Goal: Contribute content: Contribute content

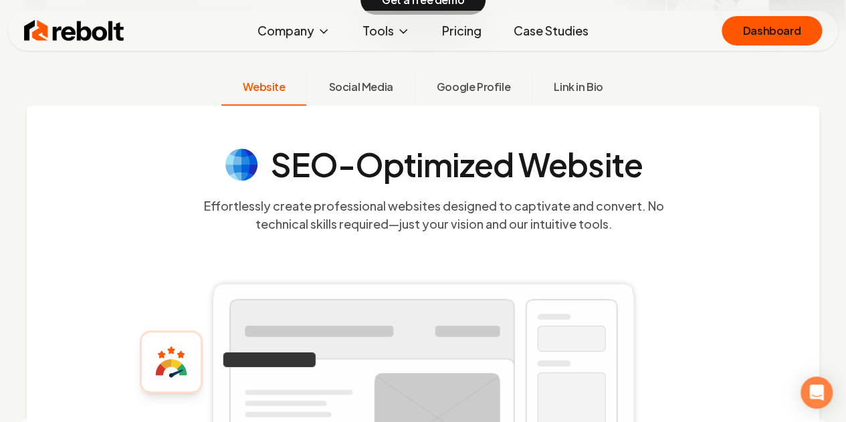
scroll to position [334, 0]
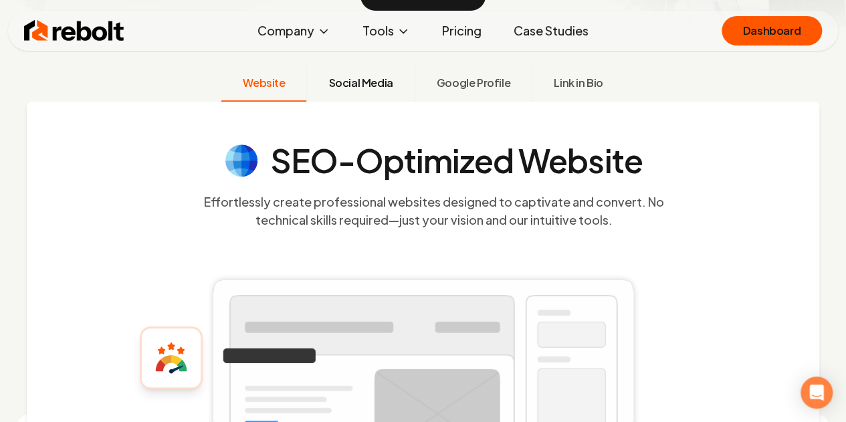
click at [378, 90] on span "Social Media" at bounding box center [360, 83] width 64 height 16
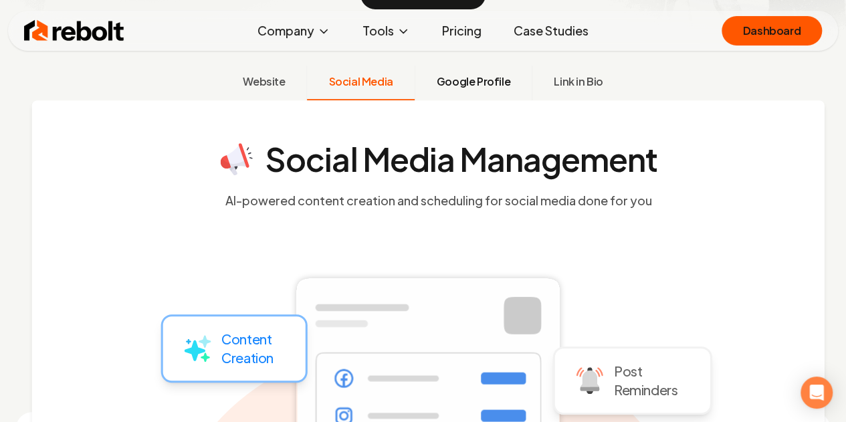
click at [458, 89] on span "Google Profile" at bounding box center [474, 82] width 74 height 16
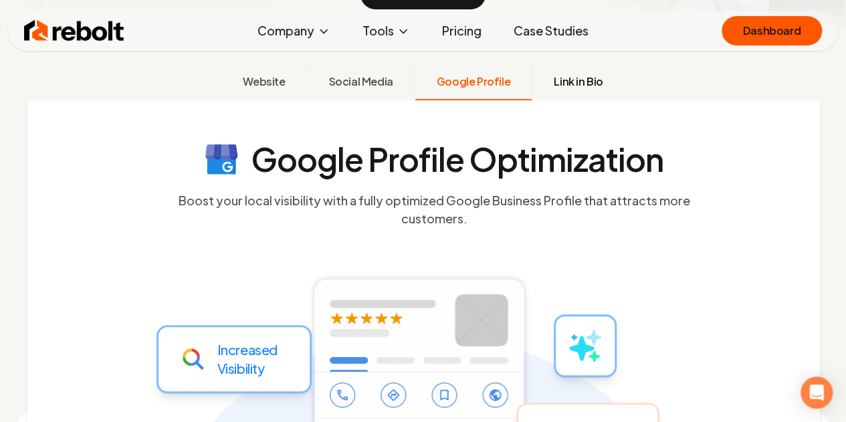
click at [582, 84] on span "Link in Bio" at bounding box center [578, 82] width 49 height 16
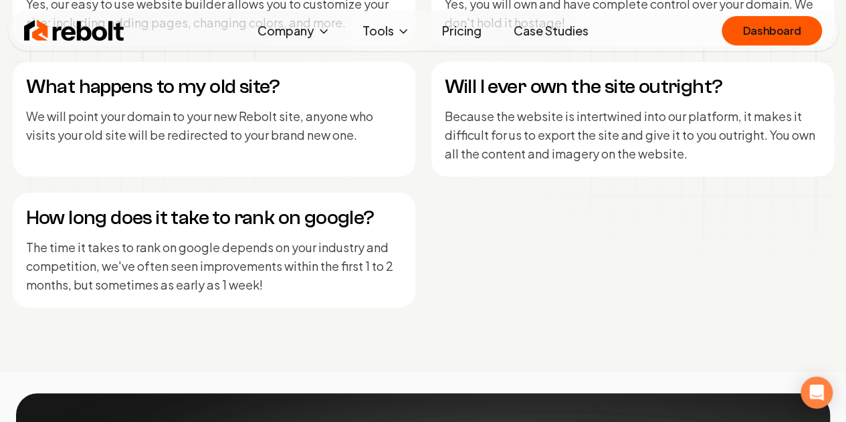
scroll to position [5618, 0]
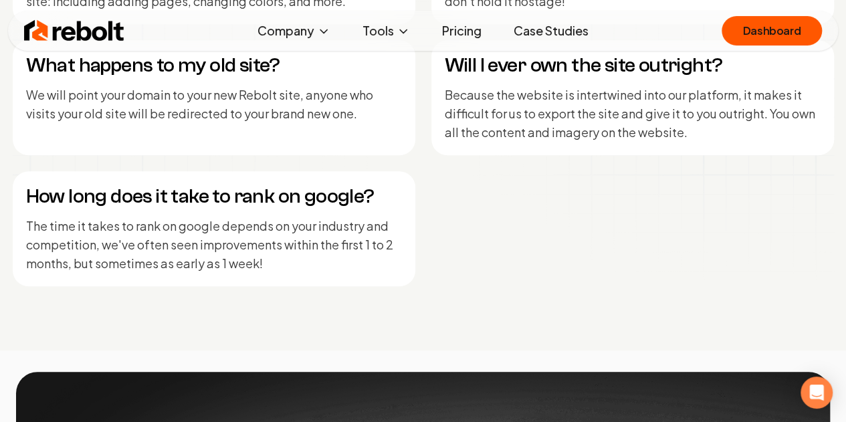
click at [79, 279] on div "How long does it take to rank on google? The time it takes to rank on google de…" at bounding box center [214, 228] width 403 height 115
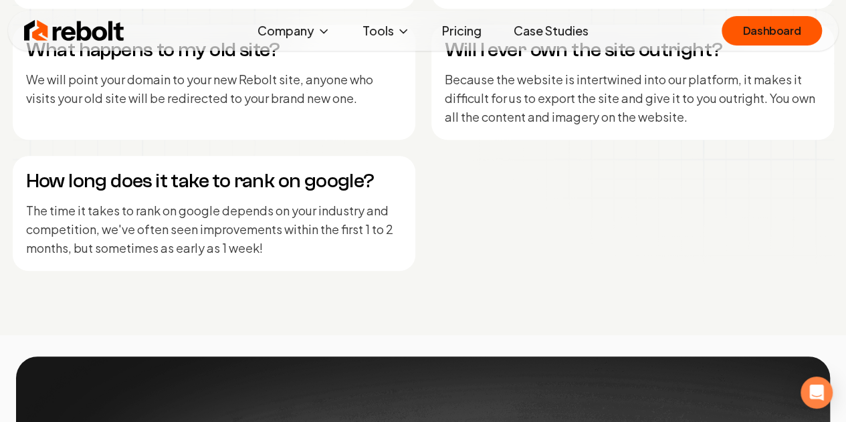
scroll to position [5551, 0]
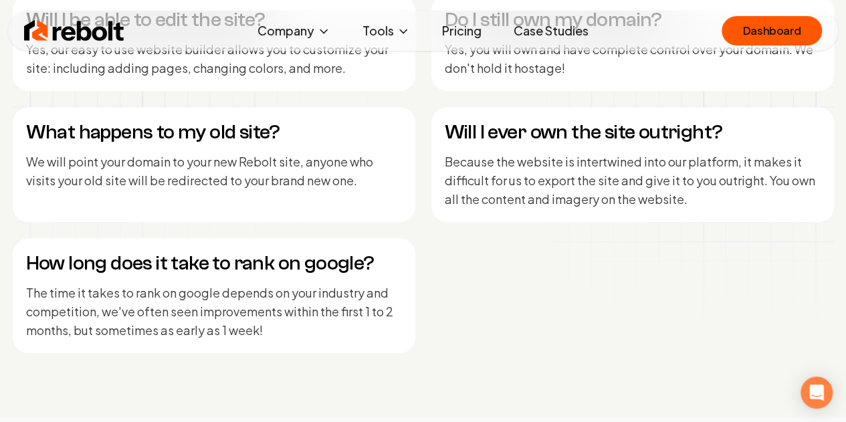
click at [466, 45] on div "Rebolt Company About Blog Jobs Tools Google Review QR Code Generator Google Bus…" at bounding box center [423, 31] width 830 height 40
click at [467, 27] on link "Pricing" at bounding box center [461, 30] width 61 height 27
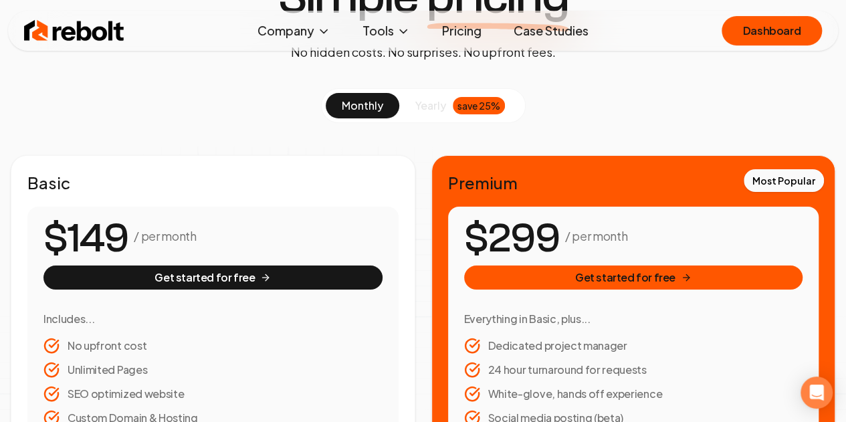
scroll to position [67, 0]
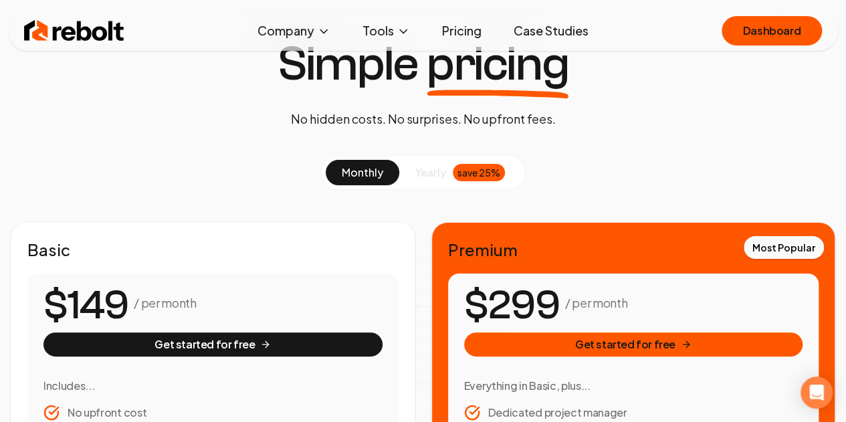
click at [425, 175] on span "yearly" at bounding box center [430, 172] width 31 height 16
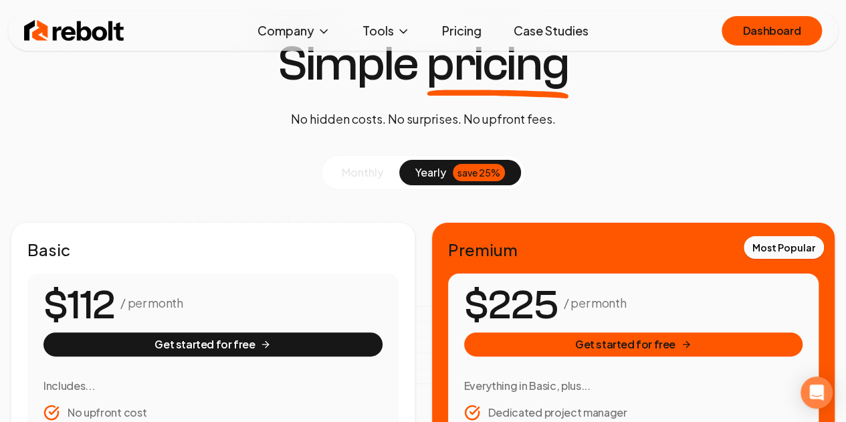
click at [423, 175] on span "yearly" at bounding box center [430, 172] width 31 height 16
click at [388, 174] on button "monthly" at bounding box center [363, 172] width 74 height 25
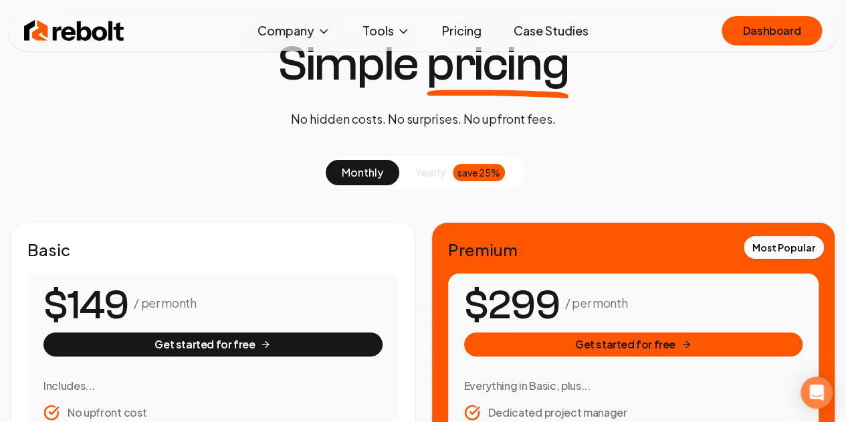
click at [554, 33] on link "Case Studies" at bounding box center [551, 30] width 96 height 27
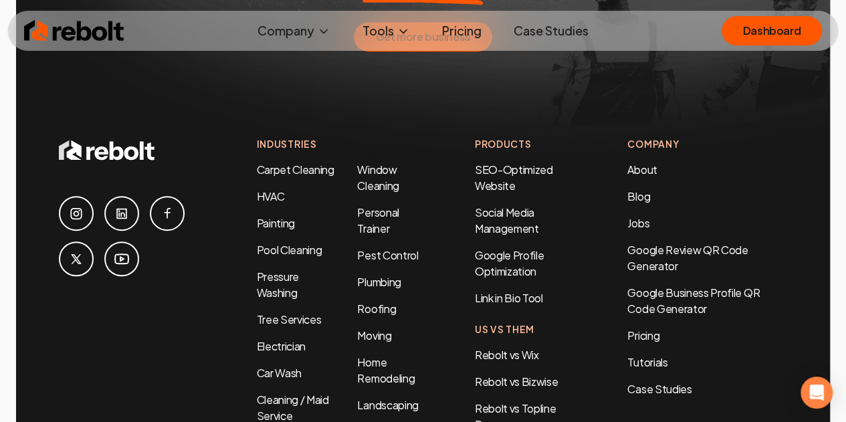
scroll to position [2941, 0]
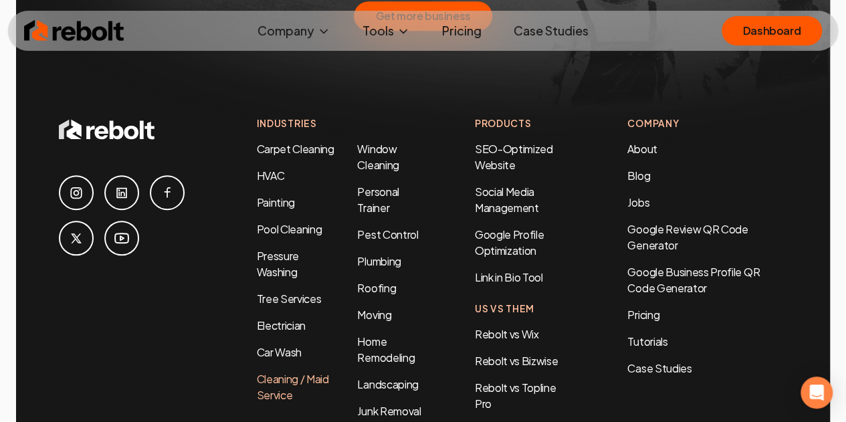
click at [274, 372] on link "Cleaning / Maid Service" at bounding box center [293, 387] width 72 height 30
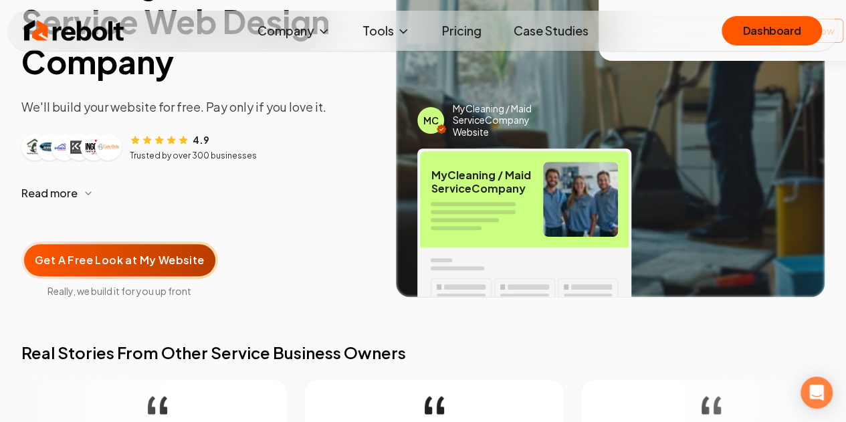
scroll to position [201, 0]
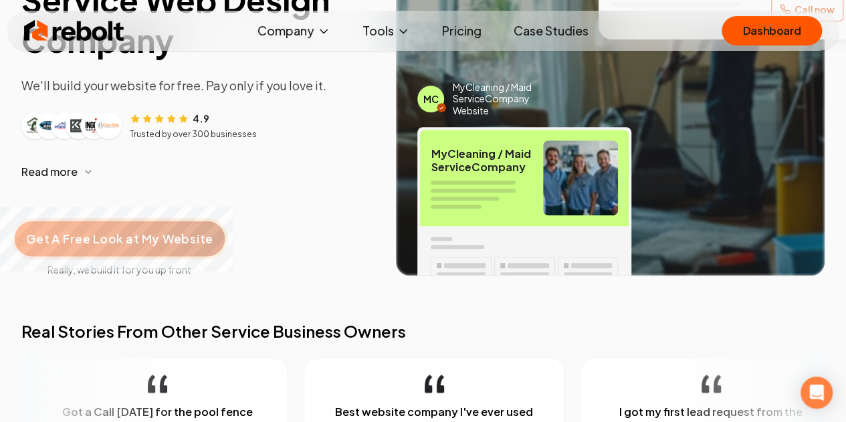
click at [72, 239] on span "Get A Free Look at My Website" at bounding box center [119, 238] width 187 height 17
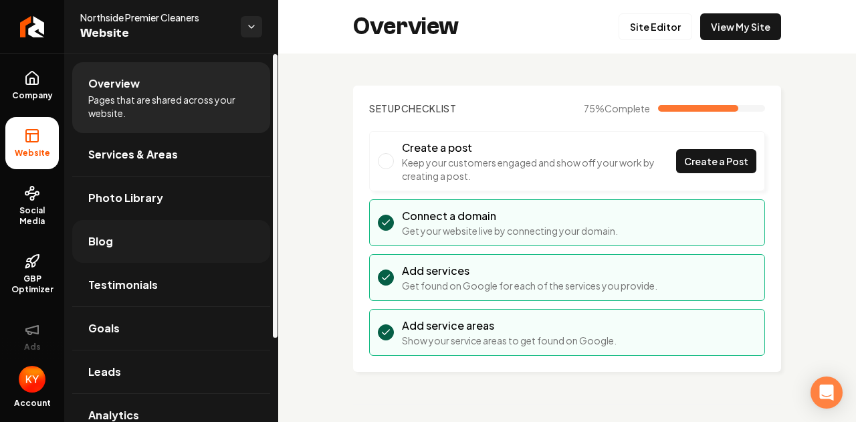
click at [128, 255] on link "Blog" at bounding box center [171, 241] width 198 height 43
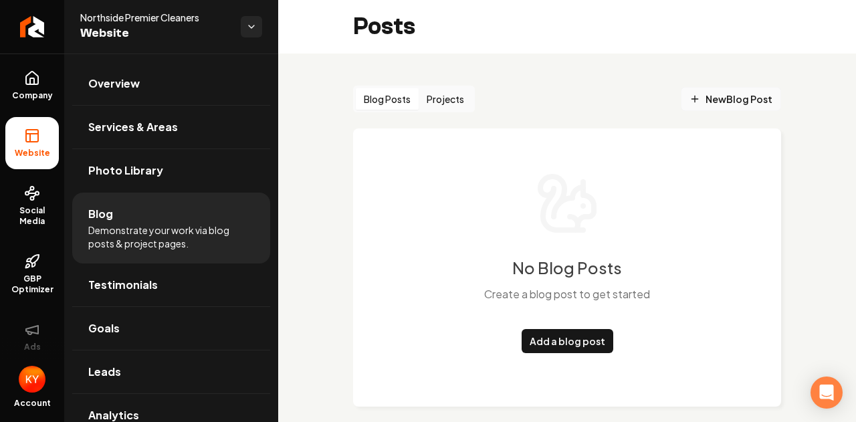
click at [707, 98] on span "New Blog Post" at bounding box center [730, 99] width 83 height 14
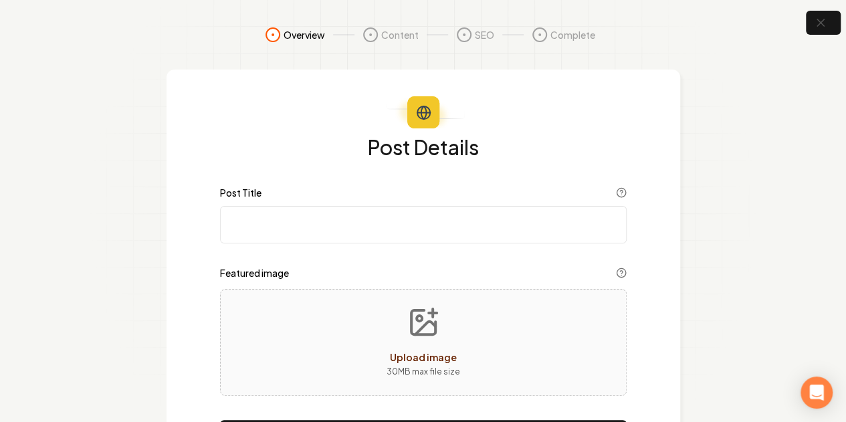
click at [371, 208] on input "Post Title" at bounding box center [423, 224] width 407 height 37
click at [386, 31] on span "Content" at bounding box center [399, 34] width 37 height 13
click at [364, 35] on circle at bounding box center [370, 34] width 13 height 13
click at [293, 222] on input "Post Title" at bounding box center [423, 224] width 407 height 37
type input "Protect Your Home From Seasonal Illness"
